Goal: Task Accomplishment & Management: Manage account settings

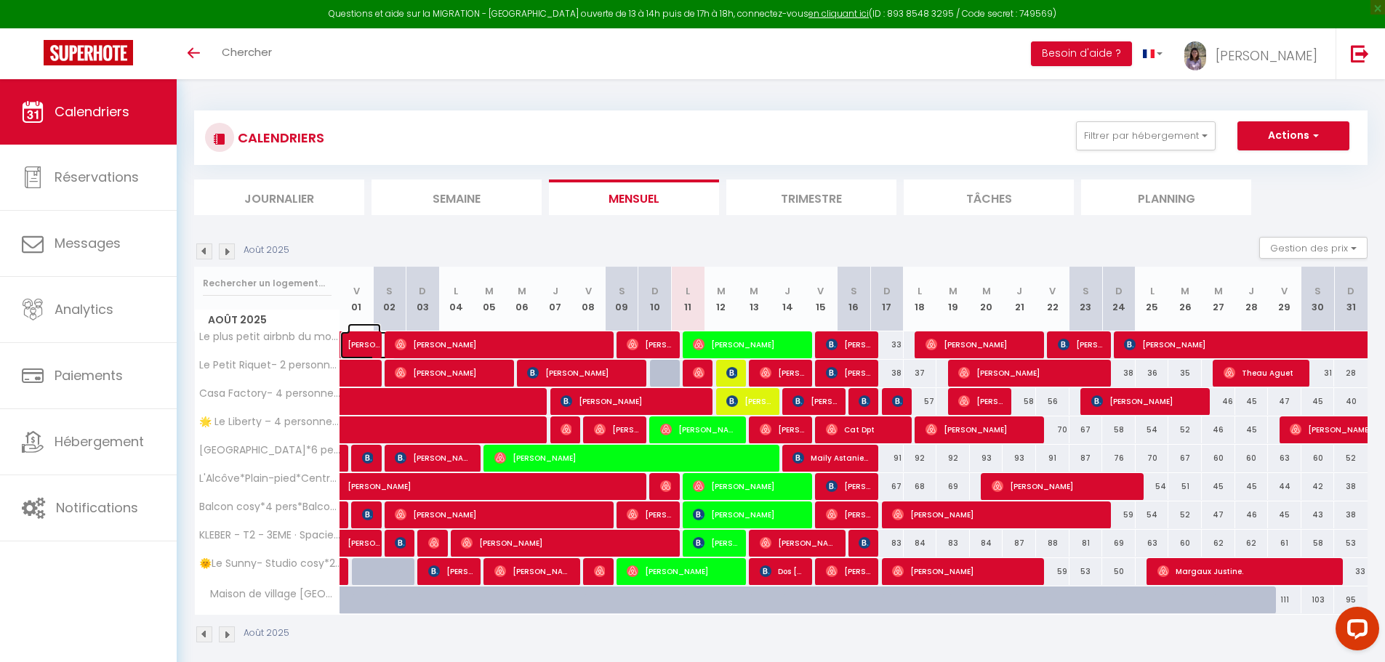
click at [363, 347] on span "[PERSON_NAME]" at bounding box center [363, 337] width 33 height 28
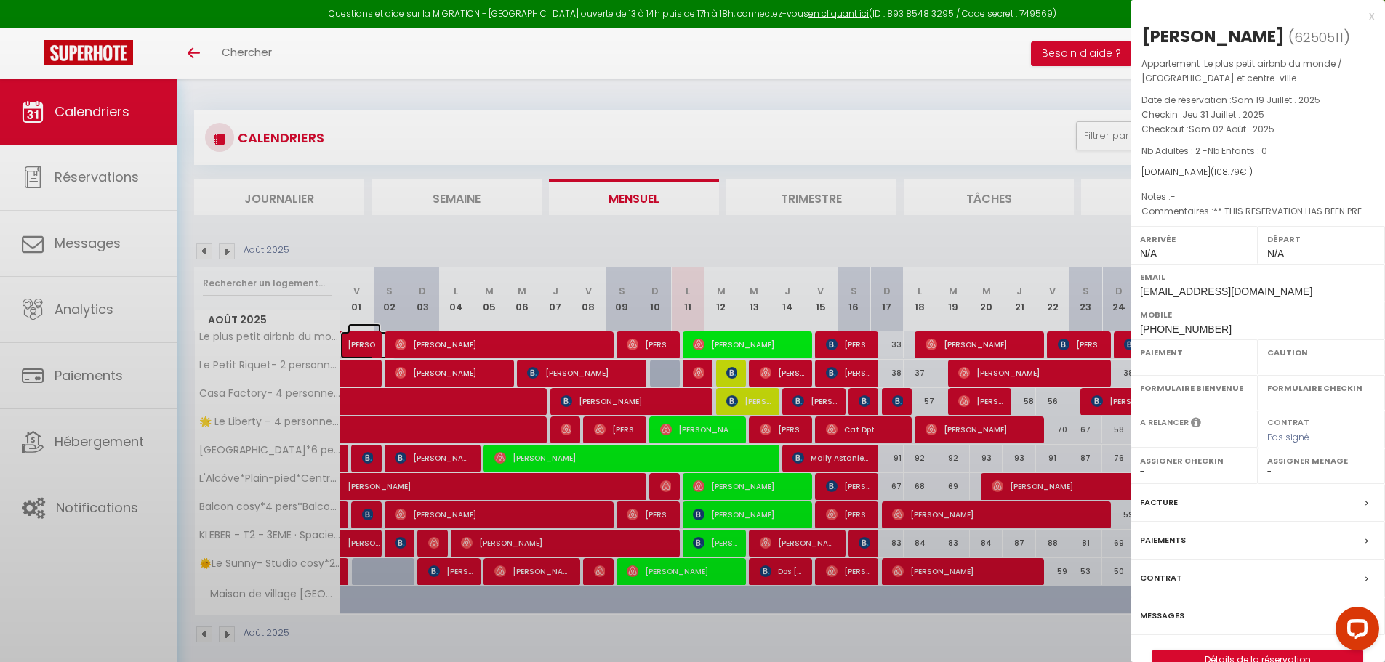
select select "OK"
select select "0"
select select "1"
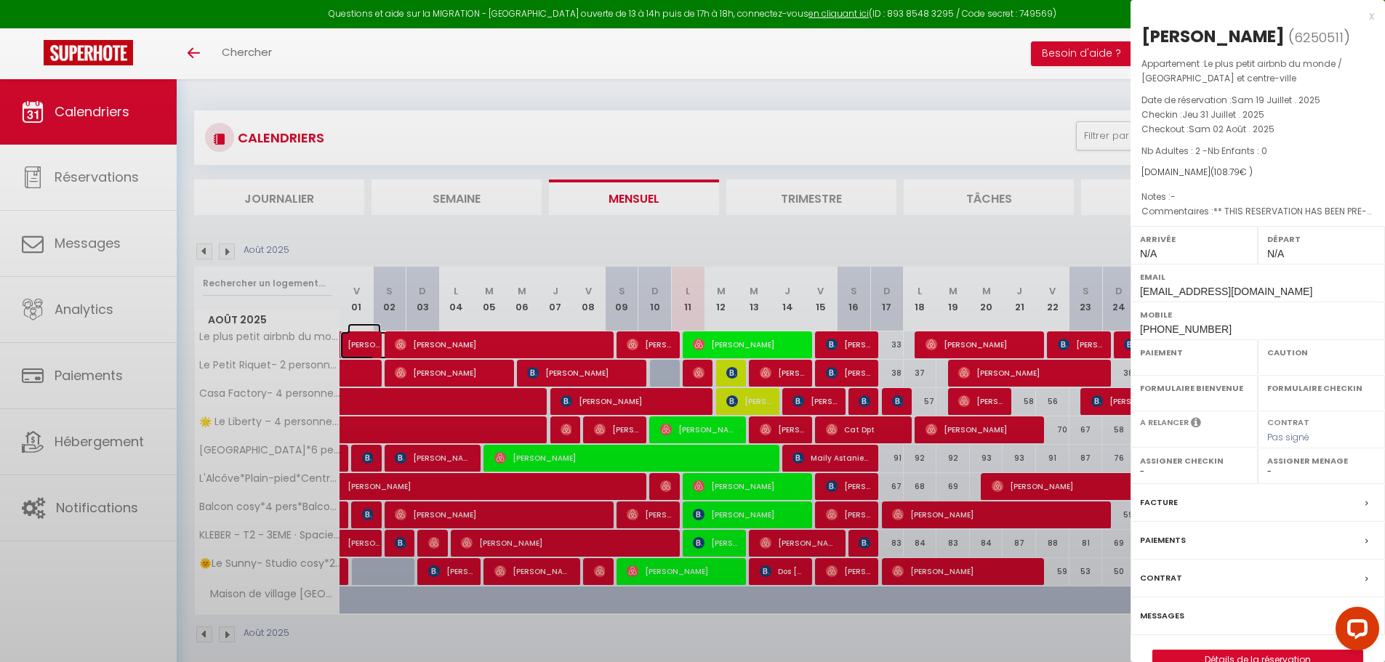
select select
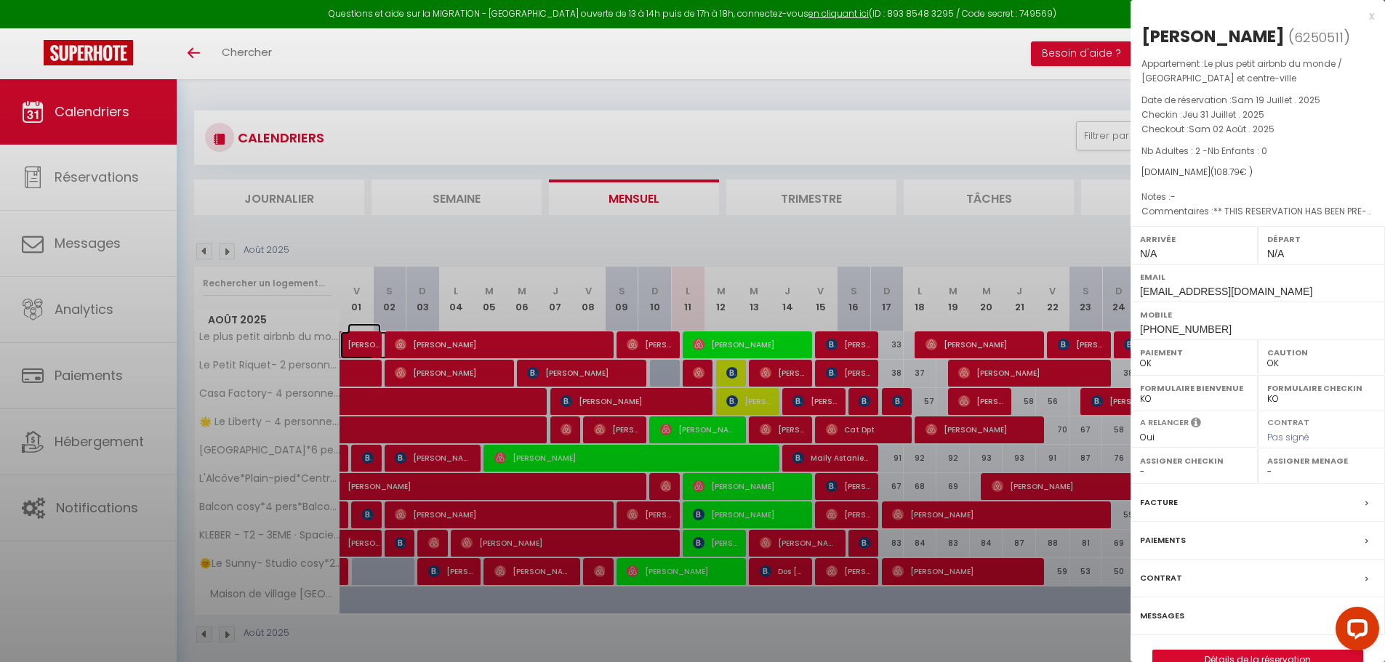
select select "45515"
